Goal: Transaction & Acquisition: Purchase product/service

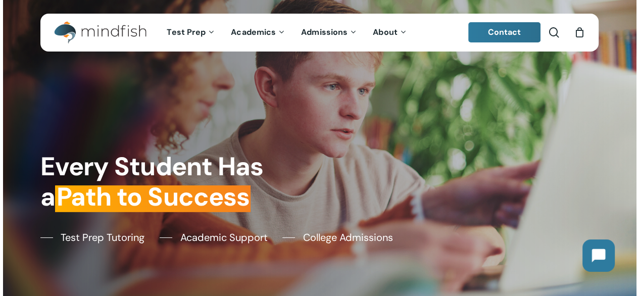
click at [580, 34] on div "0" at bounding box center [584, 29] width 11 height 11
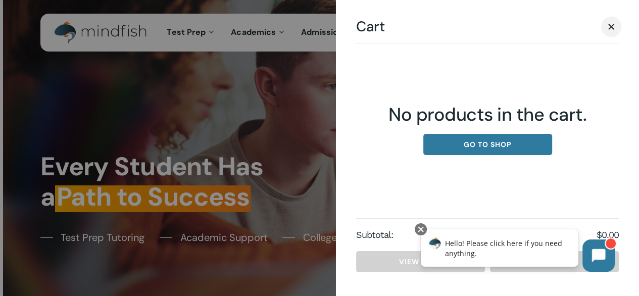
click at [612, 25] on span "Cart" at bounding box center [611, 27] width 6 height 6
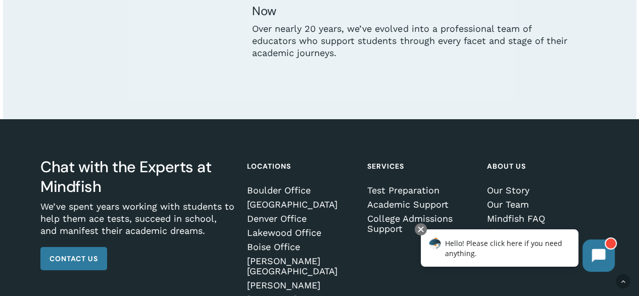
scroll to position [2931, 0]
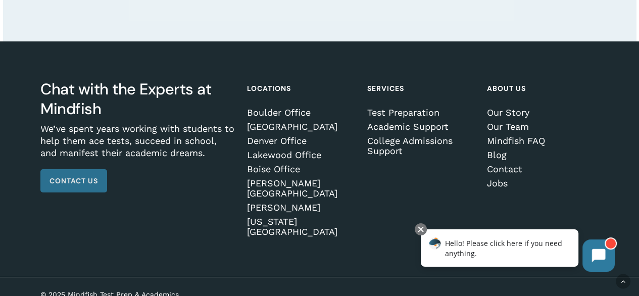
click at [80, 184] on span "Contact Us" at bounding box center [74, 181] width 49 height 10
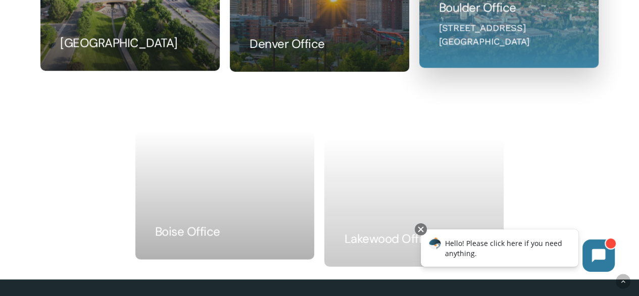
scroll to position [758, 0]
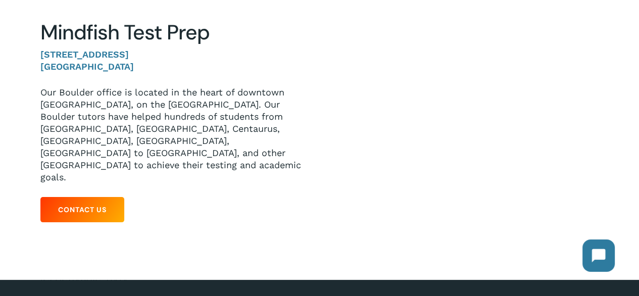
scroll to position [152, 0]
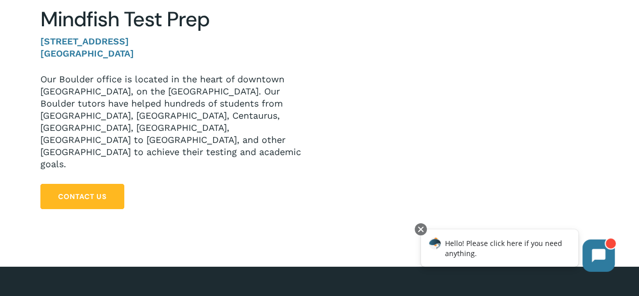
click at [110, 184] on link "Contact Us" at bounding box center [82, 196] width 84 height 25
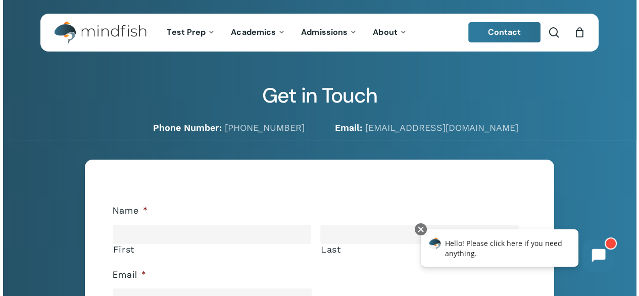
click at [579, 28] on div "0" at bounding box center [584, 29] width 11 height 11
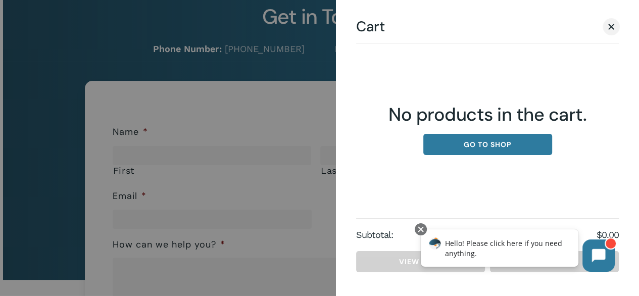
scroll to position [101, 0]
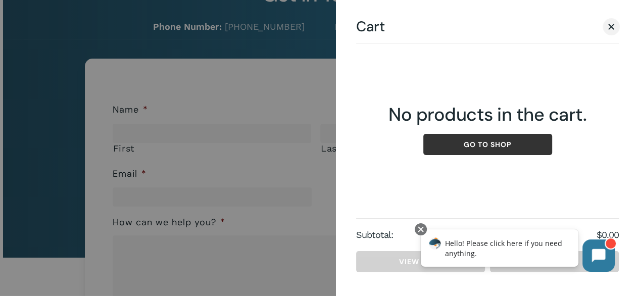
click at [481, 146] on link "Go to shop" at bounding box center [487, 144] width 129 height 21
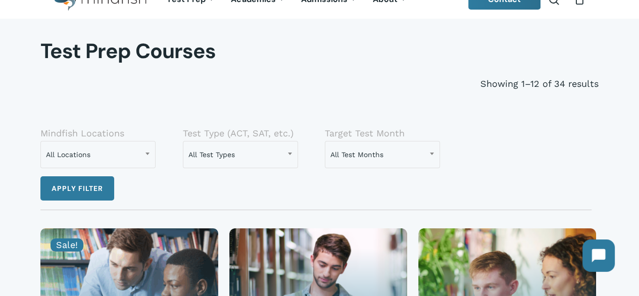
scroll to position [101, 0]
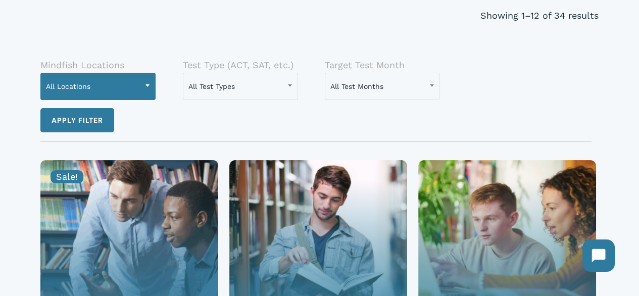
click at [148, 86] on b at bounding box center [148, 85] width 4 height 3
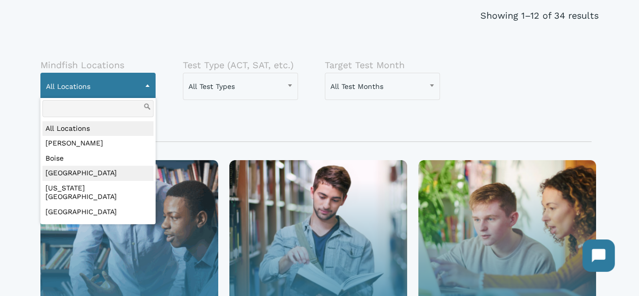
select select "***"
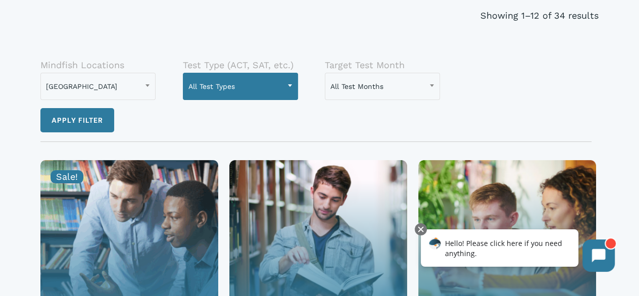
click at [286, 83] on span at bounding box center [289, 85] width 15 height 25
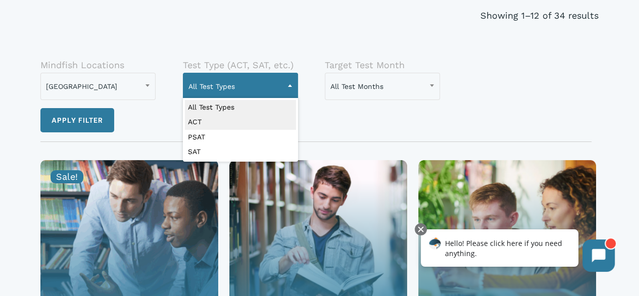
select select "***"
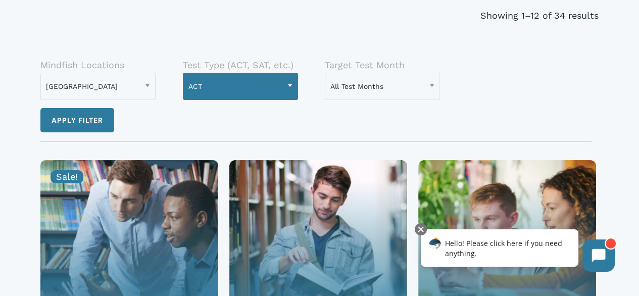
click at [289, 87] on span at bounding box center [289, 85] width 15 height 25
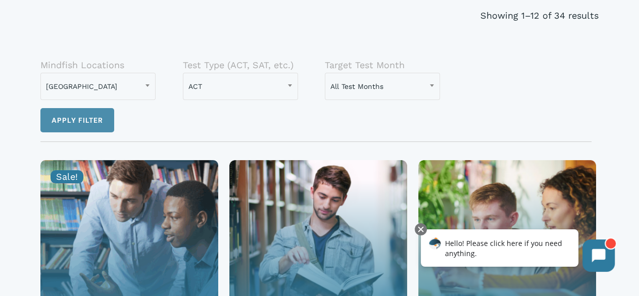
click at [75, 120] on button "Apply filter" at bounding box center [77, 120] width 74 height 24
